Goal: Task Accomplishment & Management: Use online tool/utility

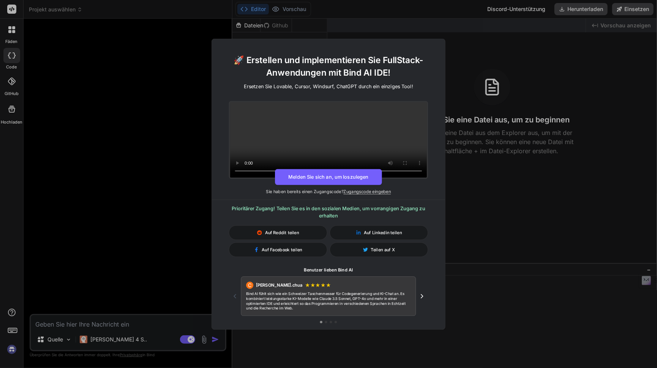
click at [161, 150] on div "🚀 Erstellen und implementieren Sie FullStack-Anwendungen mit Bind AI IDE! Erset…" at bounding box center [328, 184] width 657 height 368
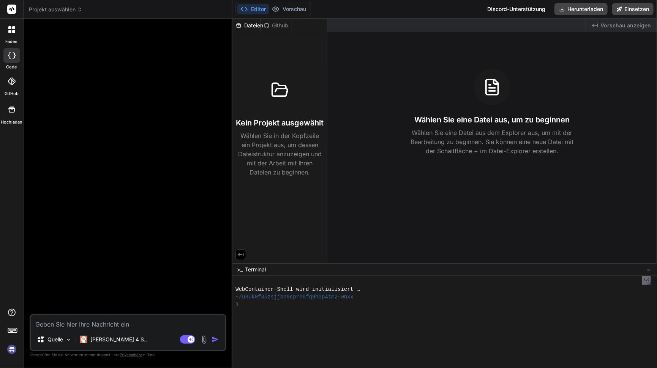
click at [13, 8] on rect at bounding box center [11, 9] width 9 height 9
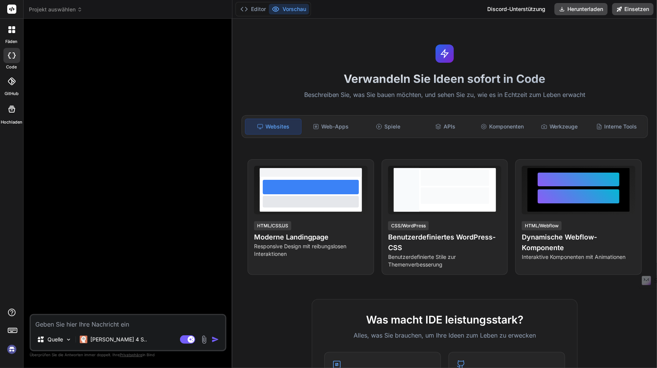
type textarea "x"
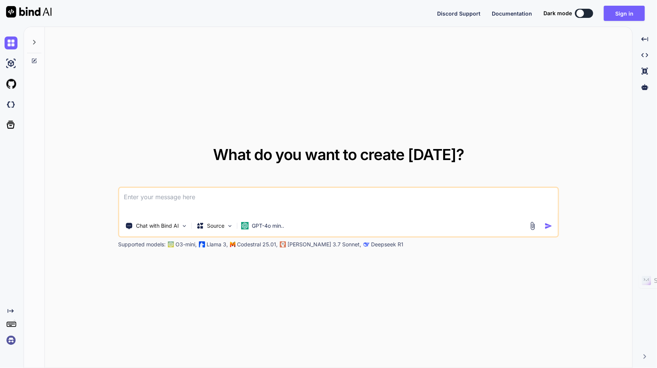
type textarea "x"
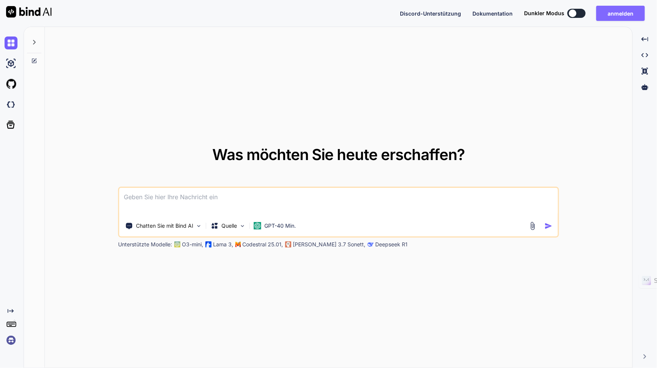
click at [615, 13] on font "anmelden" at bounding box center [621, 13] width 26 height 6
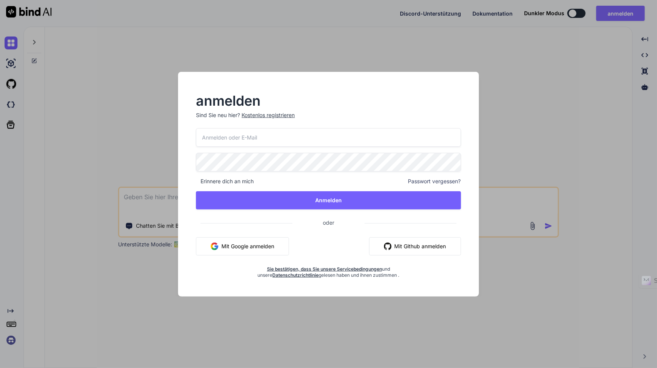
type input "gero.manthey@googlemail.com"
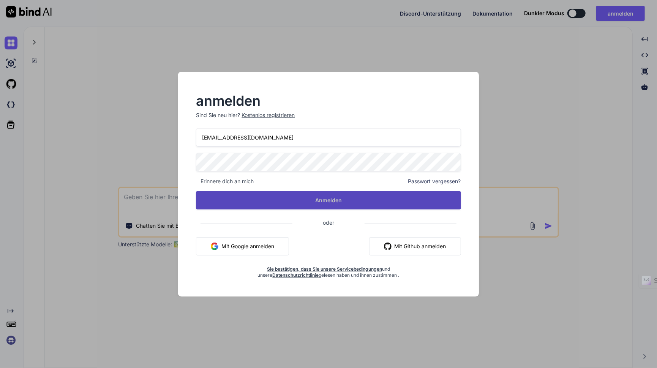
click at [312, 199] on button "Anmelden" at bounding box center [328, 200] width 265 height 18
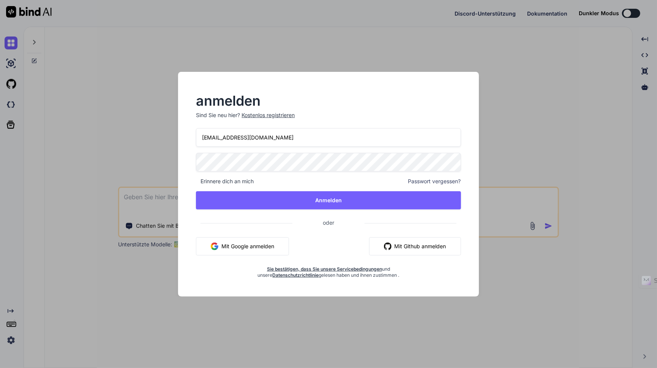
click at [308, 244] on div "Mit Google anmelden Mit Github anmelden" at bounding box center [328, 246] width 265 height 18
click at [469, 196] on div "anmelden Sind Sie neu hier? Kostenlos registrieren gero.manthey@googlemail.com …" at bounding box center [328, 186] width 289 height 183
click at [305, 136] on input "gero.manthey@googlemail.com" at bounding box center [328, 137] width 265 height 19
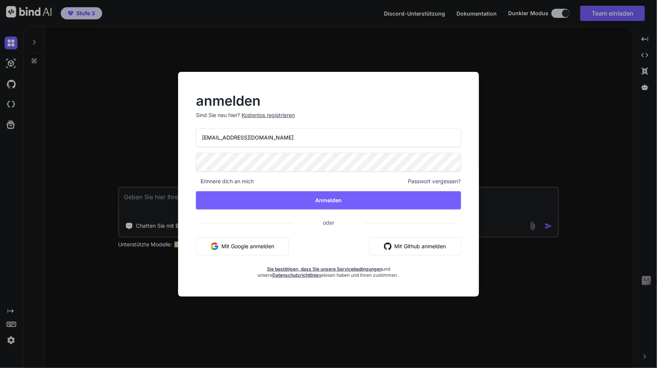
click at [583, 95] on div "anmelden Sind Sie neu hier? Kostenlos registrieren gero.manthey@googlemail.com …" at bounding box center [328, 184] width 657 height 368
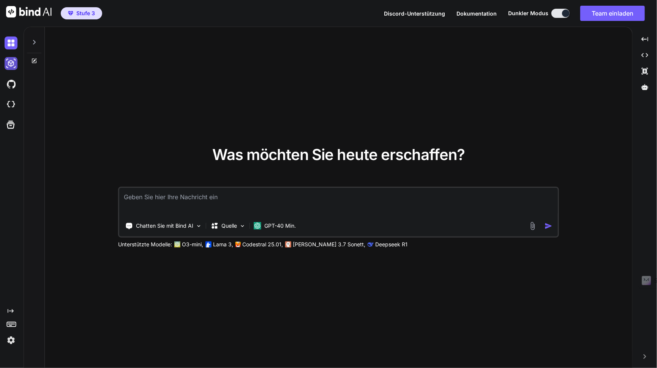
click at [11, 63] on img at bounding box center [11, 63] width 13 height 13
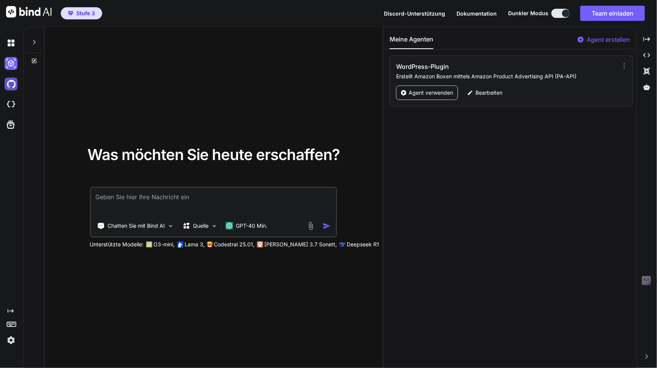
click at [14, 87] on img at bounding box center [11, 83] width 13 height 13
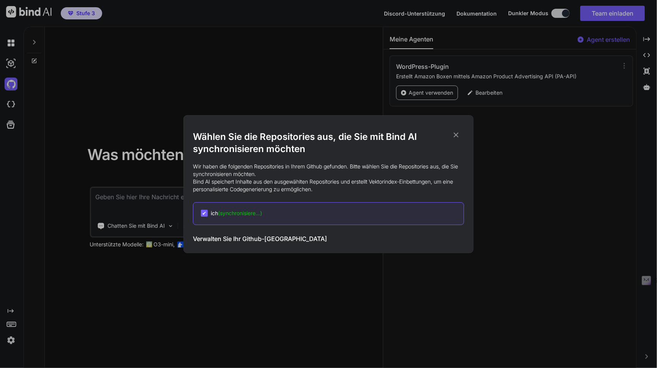
click at [454, 137] on icon at bounding box center [456, 135] width 8 height 8
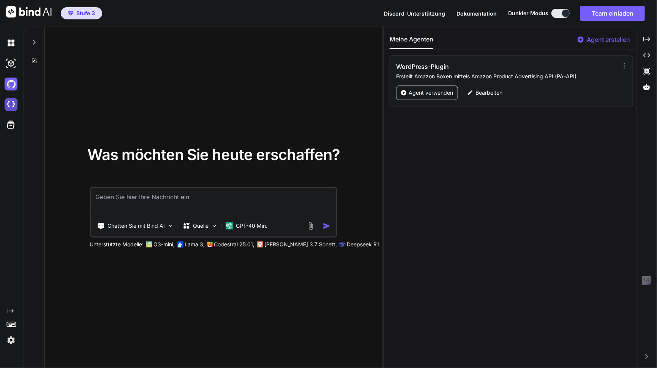
click at [12, 106] on img at bounding box center [11, 104] width 13 height 13
click at [36, 41] on icon at bounding box center [34, 42] width 6 height 6
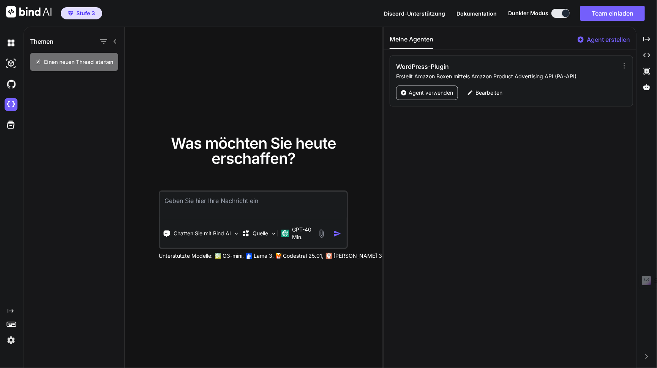
click at [115, 41] on icon at bounding box center [115, 41] width 6 height 6
type textarea "x"
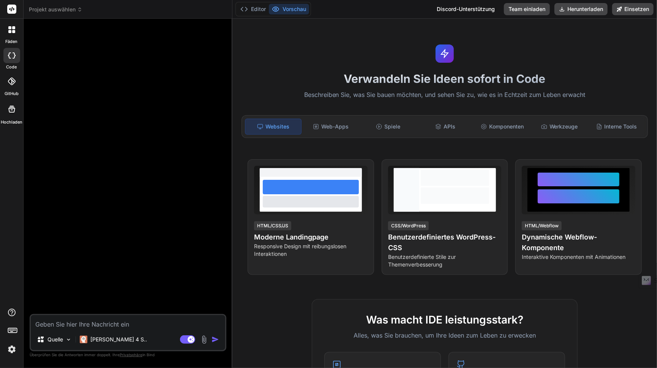
type textarea "x"
click at [605, 128] on font "Interne Tools" at bounding box center [621, 126] width 33 height 6
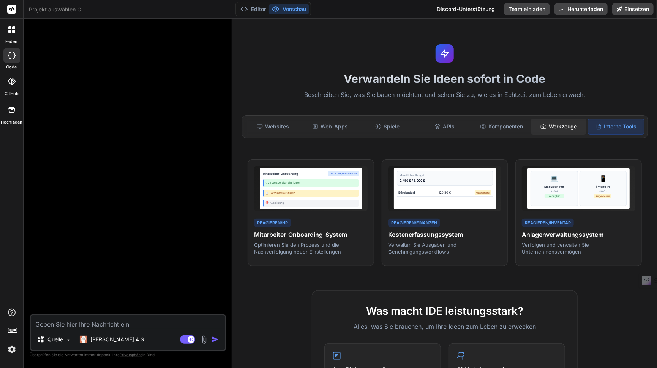
click at [549, 128] on font "Werkzeuge" at bounding box center [563, 126] width 28 height 6
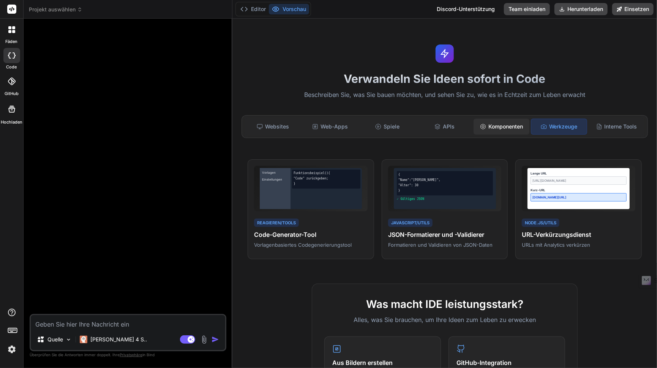
click at [496, 126] on font "Komponenten" at bounding box center [505, 126] width 35 height 6
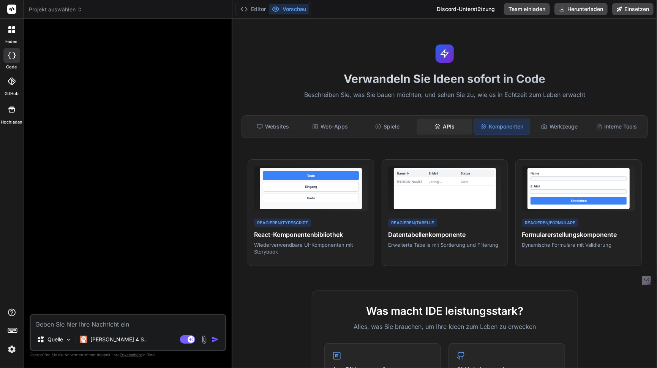
click at [438, 127] on icon at bounding box center [438, 126] width 6 height 6
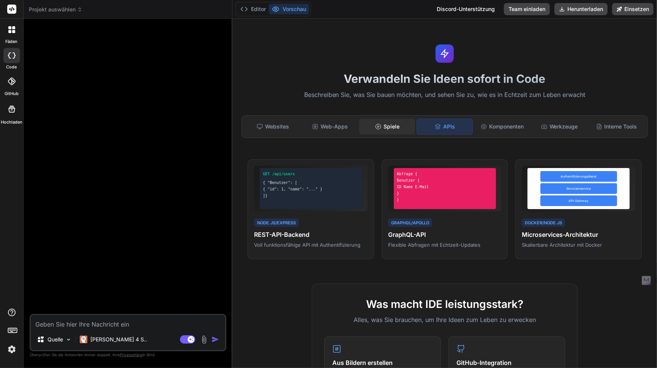
click at [378, 129] on icon at bounding box center [378, 126] width 6 height 6
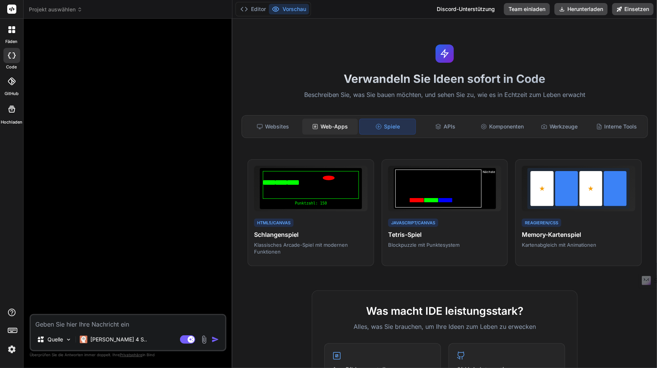
click at [322, 126] on font "Web-Apps" at bounding box center [334, 126] width 27 height 6
